Goal: Task Accomplishment & Management: Manage account settings

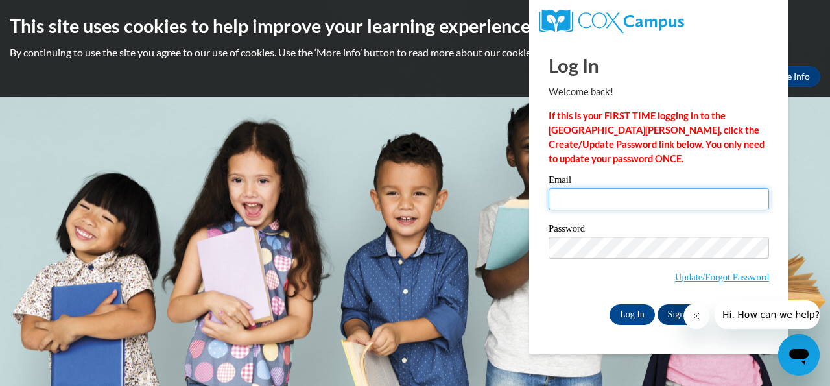
click at [569, 197] on input "Email" at bounding box center [659, 199] width 221 height 22
type input "[EMAIL_ADDRESS][DOMAIN_NAME]"
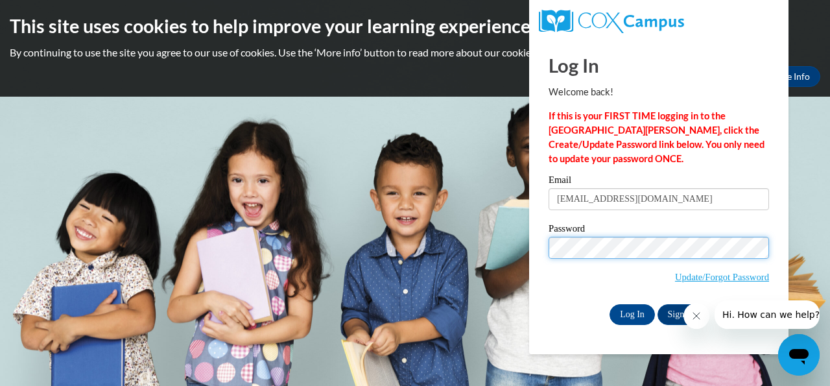
click at [610, 304] on input "Log In" at bounding box center [632, 314] width 45 height 21
